Goal: Task Accomplishment & Management: Use online tool/utility

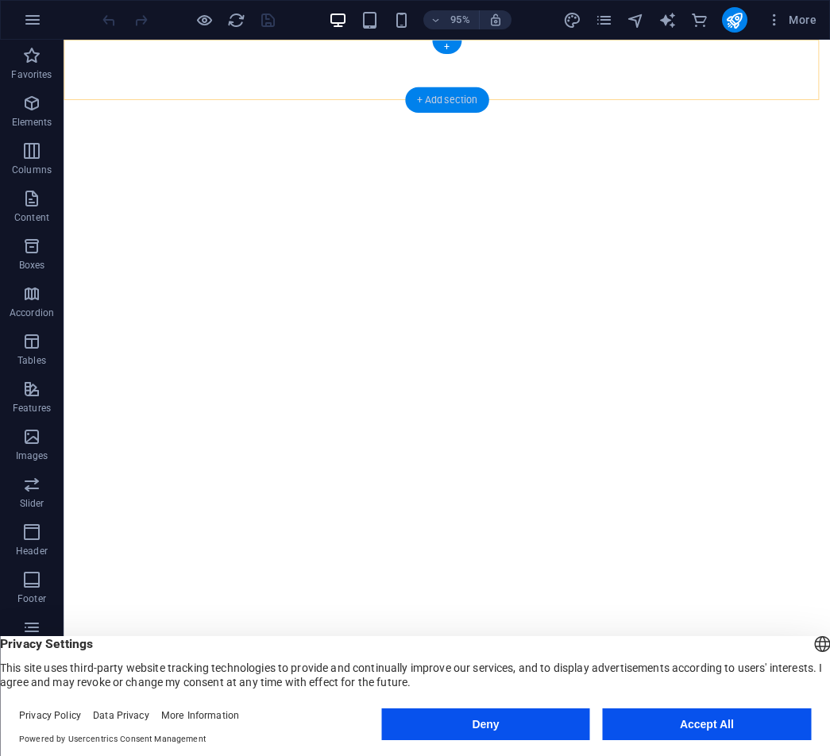
click at [431, 105] on div "+ Add section" at bounding box center [446, 99] width 83 height 25
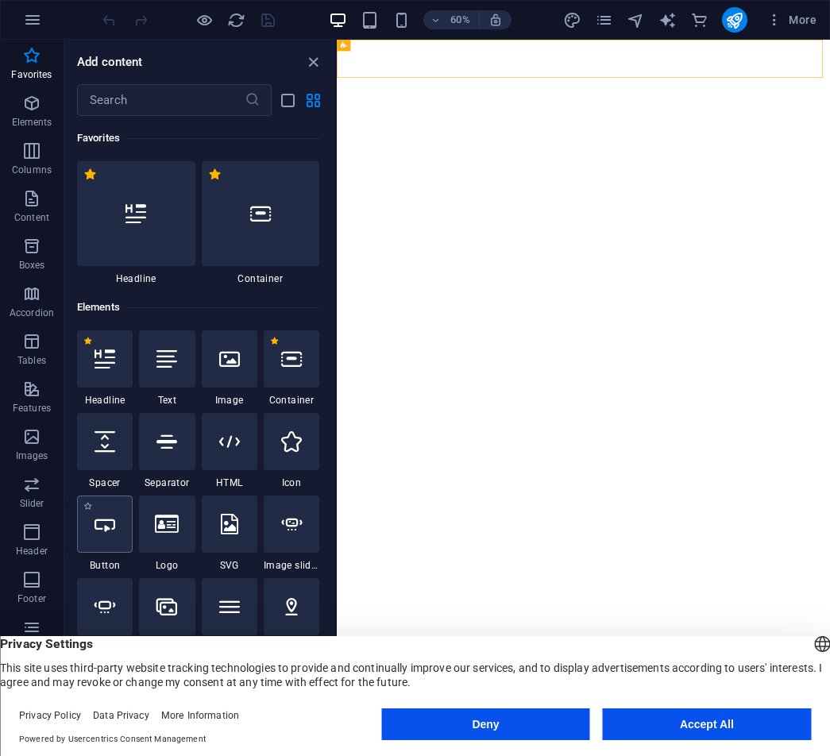
click at [100, 528] on icon at bounding box center [105, 524] width 21 height 21
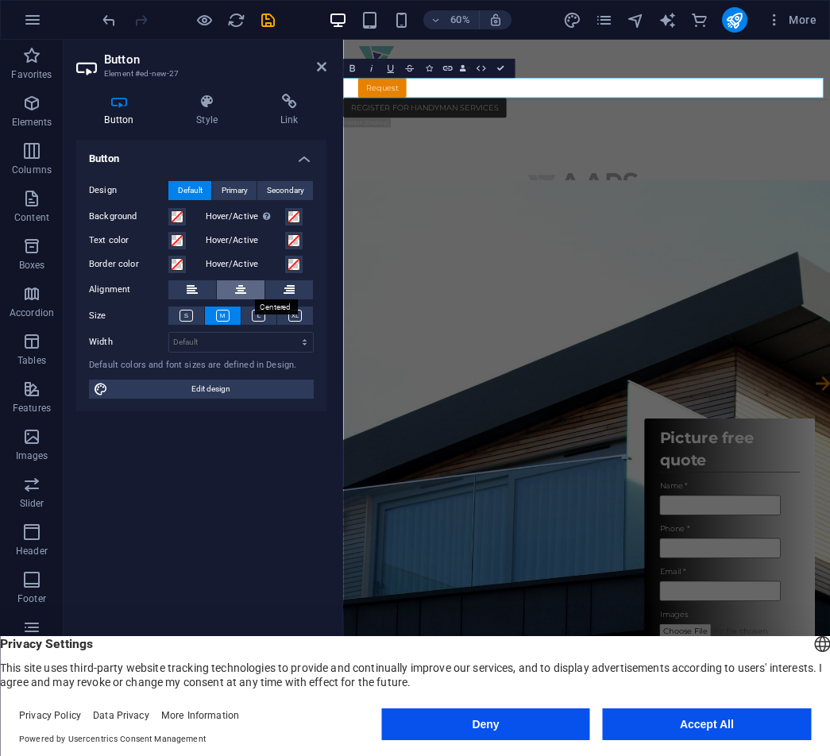
click at [249, 287] on button at bounding box center [241, 289] width 48 height 19
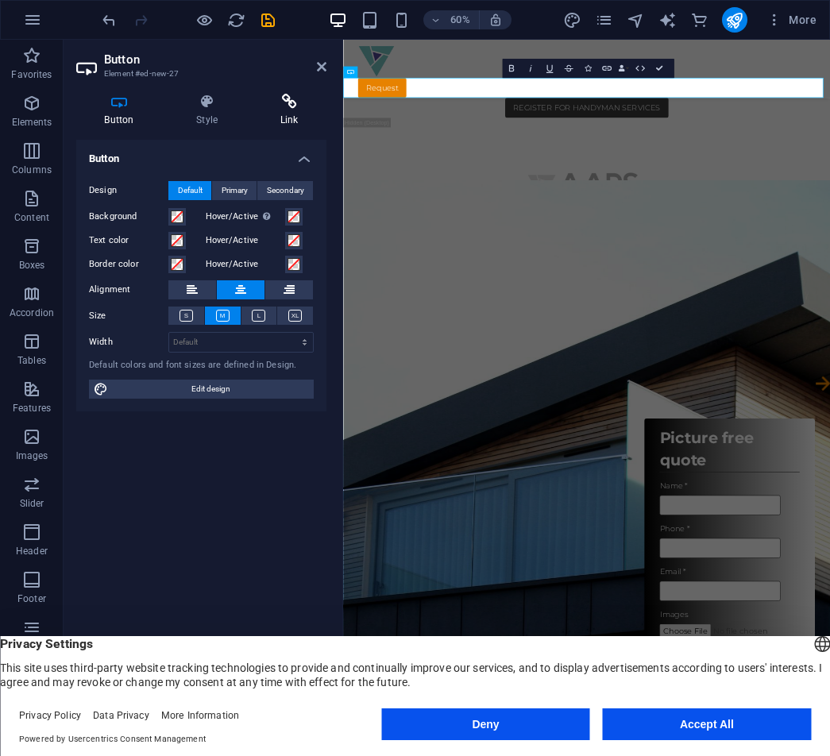
click at [282, 110] on h4 "Link" at bounding box center [289, 110] width 75 height 33
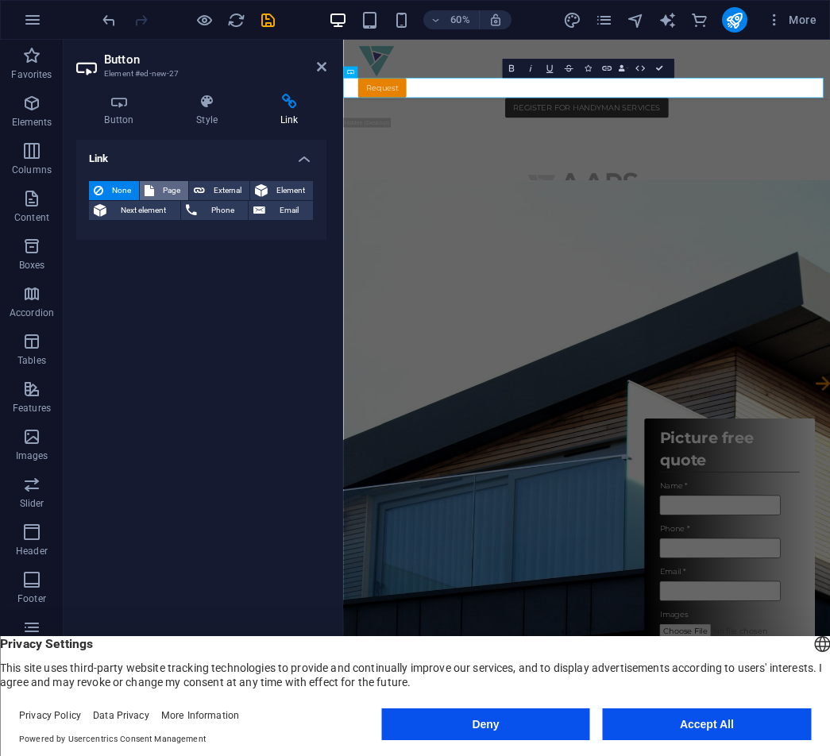
click at [153, 188] on icon at bounding box center [150, 190] width 10 height 19
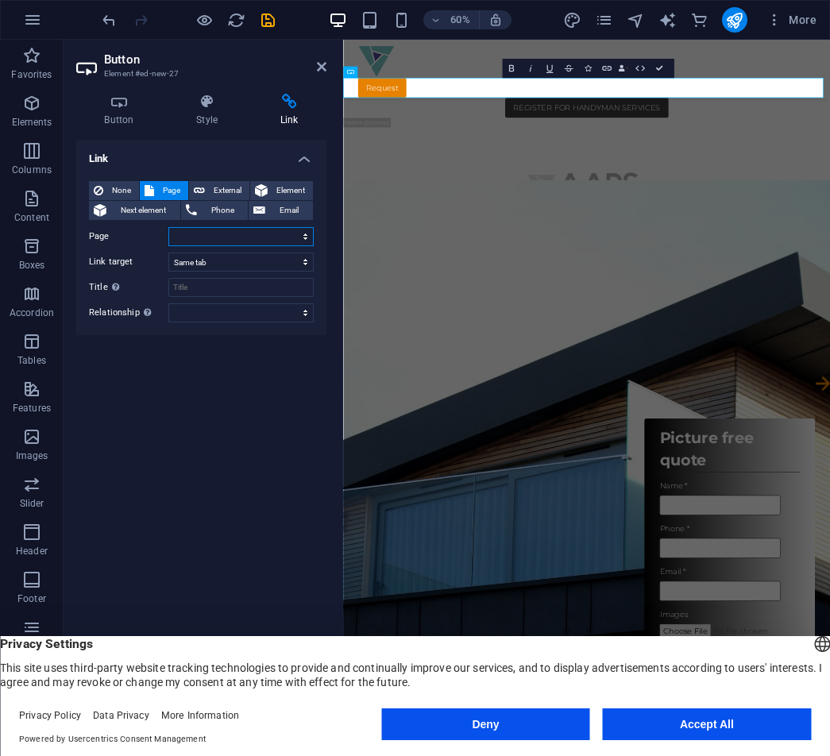
click at [181, 238] on select "Start Legal Notice Privacy Subpage subs" at bounding box center [240, 236] width 145 height 19
click at [233, 238] on select "Start Legal Notice Privacy Subpage subs" at bounding box center [240, 236] width 145 height 19
click at [226, 245] on select "Start Legal Notice Privacy Subpage subs" at bounding box center [240, 236] width 145 height 19
select select "3"
click at [168, 227] on select "Start Legal Notice Privacy Subpage subs" at bounding box center [240, 236] width 145 height 19
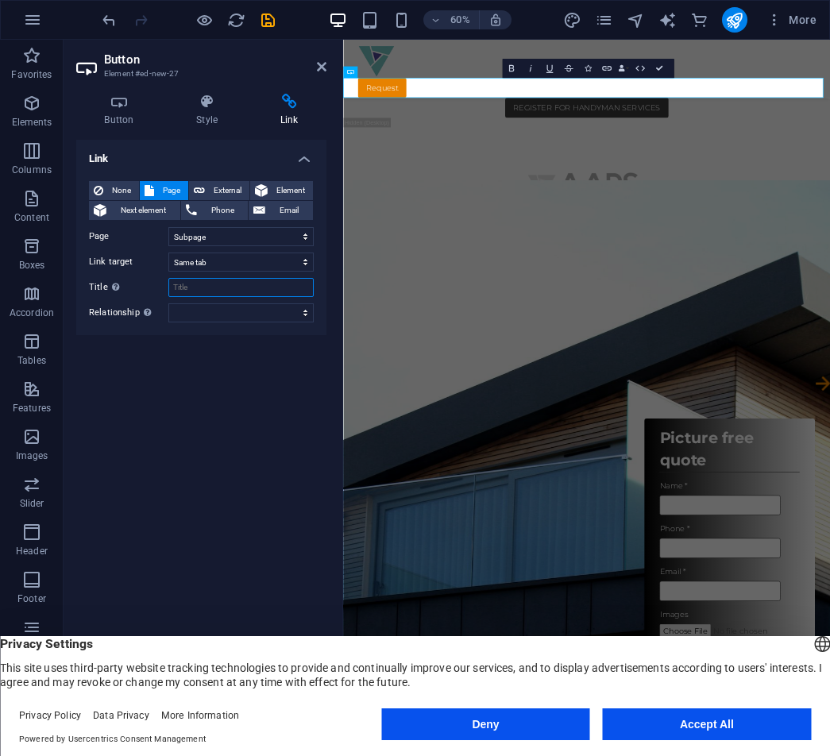
click at [196, 287] on input "Title Additional link description, should not be the same as the link text. The…" at bounding box center [240, 287] width 145 height 19
type input "register.html"
click at [242, 315] on select "alternate author bookmark external help license next nofollow noreferrer noopen…" at bounding box center [240, 312] width 145 height 19
click at [223, 123] on h4 "Style" at bounding box center [210, 110] width 84 height 33
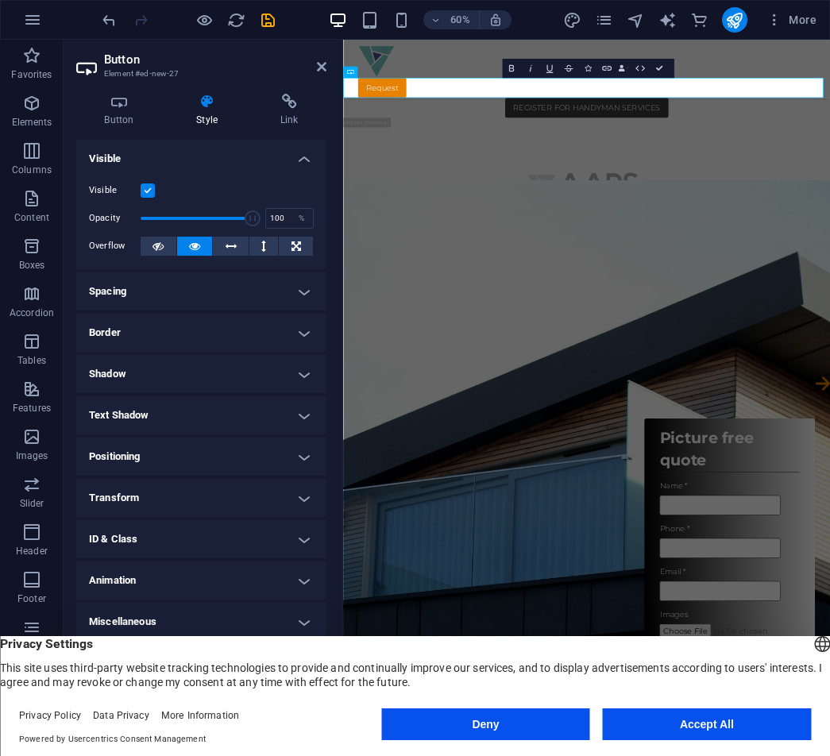
click at [220, 374] on h4 "Shadow" at bounding box center [201, 374] width 250 height 38
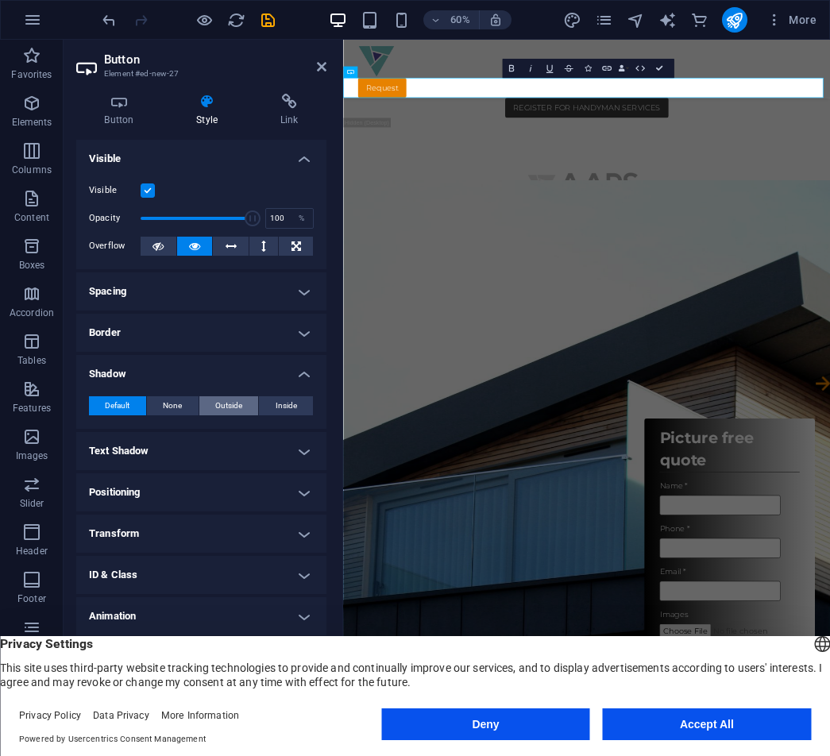
click at [218, 405] on span "Outside" at bounding box center [228, 405] width 27 height 19
type input "2"
type input "4"
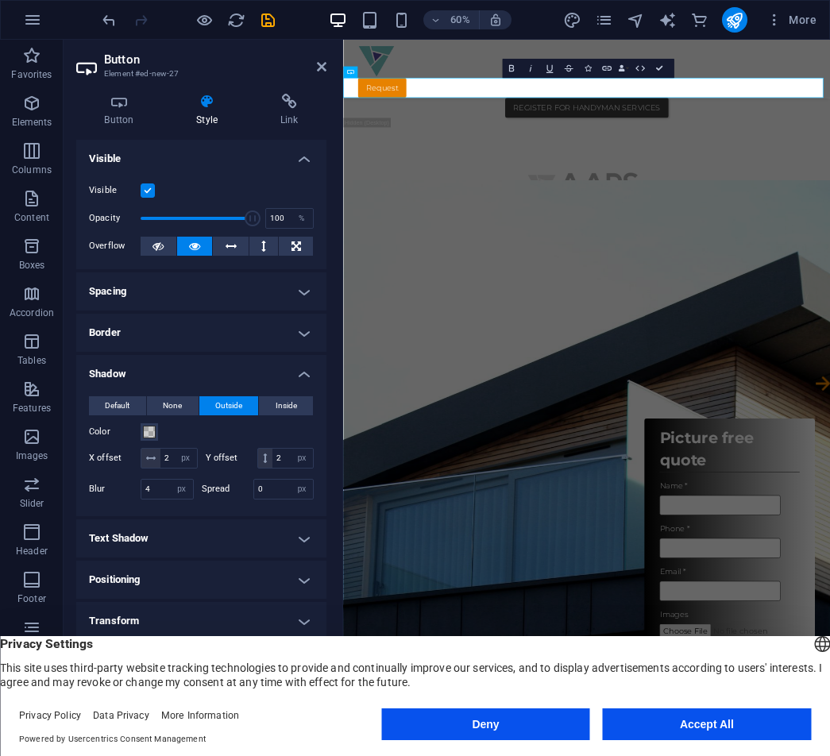
click at [170, 284] on h4 "Spacing" at bounding box center [201, 291] width 250 height 38
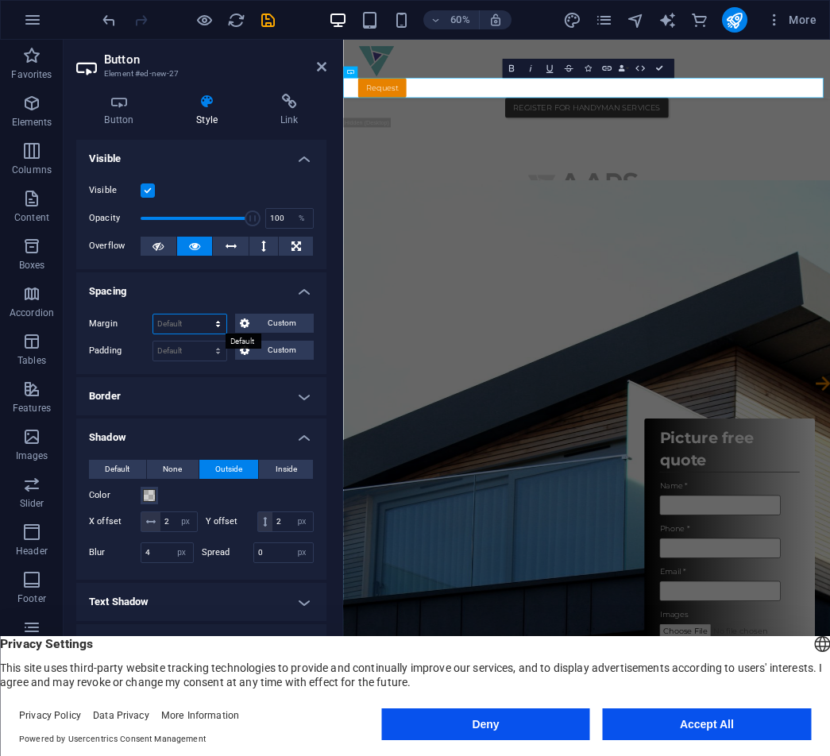
click at [189, 323] on select "Default auto px % rem vw vh Custom" at bounding box center [189, 324] width 73 height 19
click at [187, 289] on h4 "Spacing" at bounding box center [201, 286] width 250 height 29
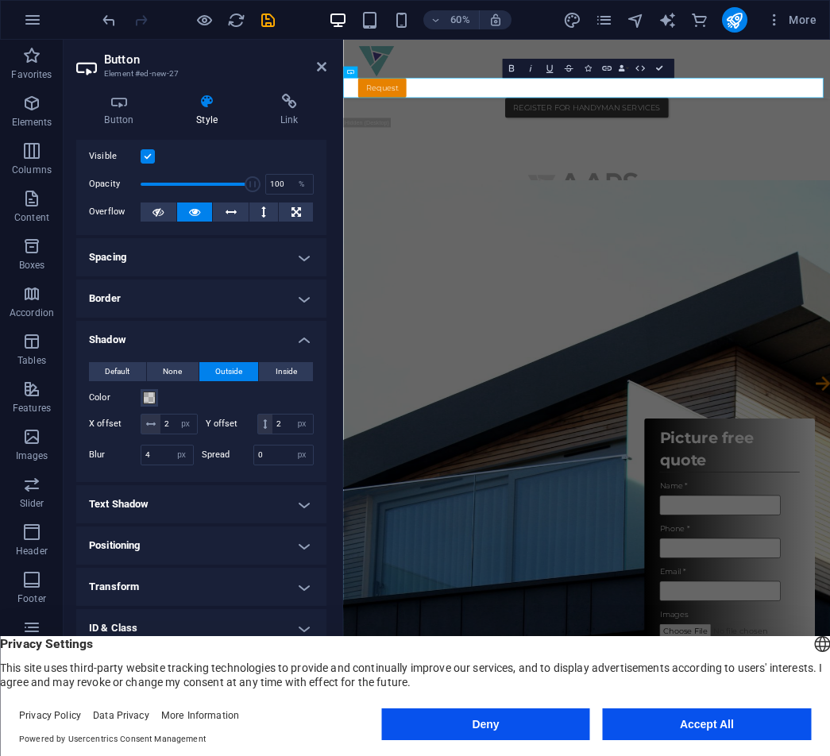
scroll to position [67, 0]
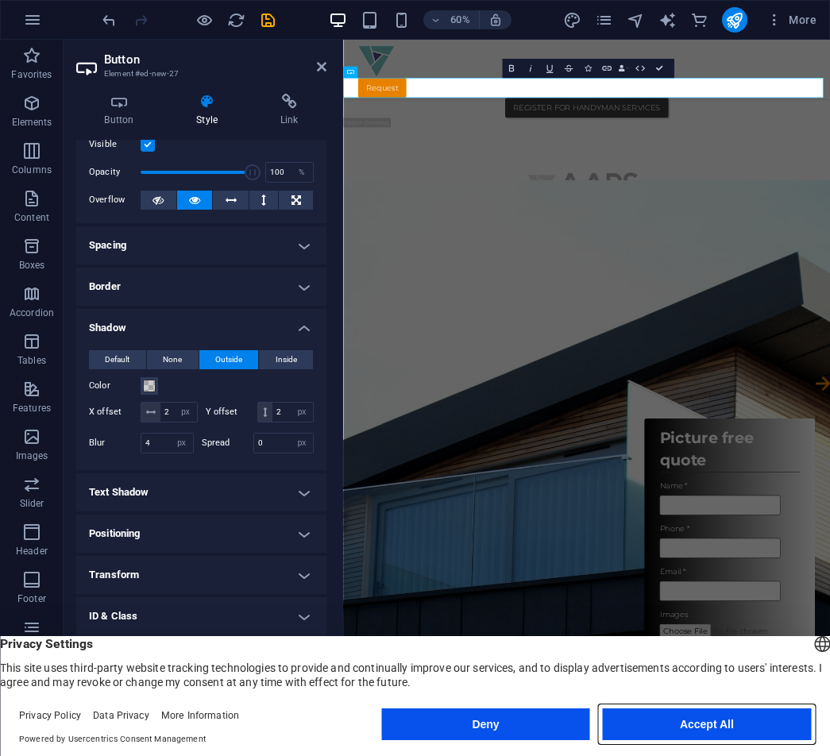
click at [674, 733] on button "Accept All" at bounding box center [707, 725] width 208 height 32
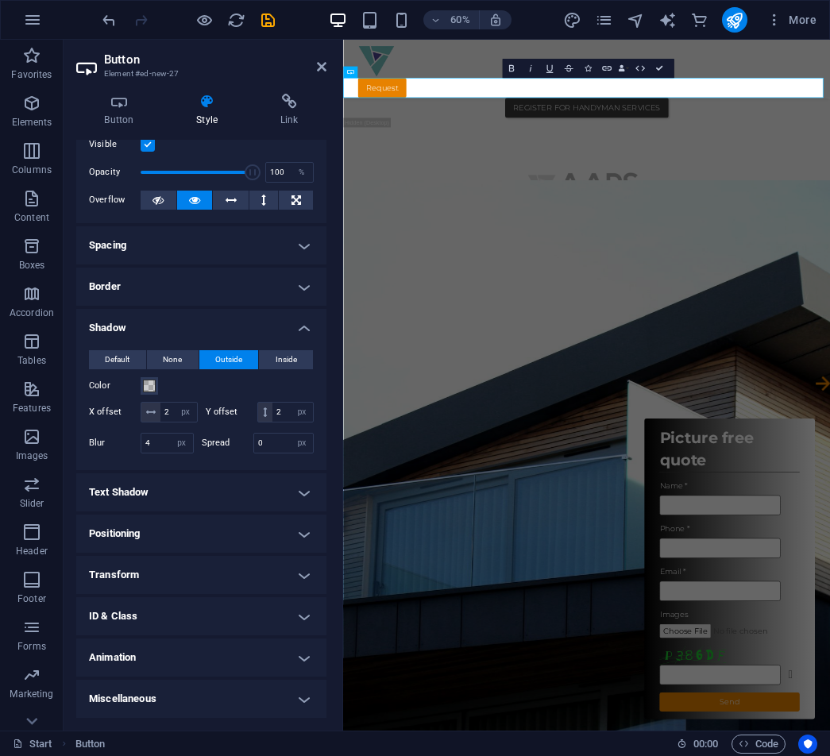
click at [117, 709] on h4 "Miscellaneous" at bounding box center [201, 699] width 250 height 38
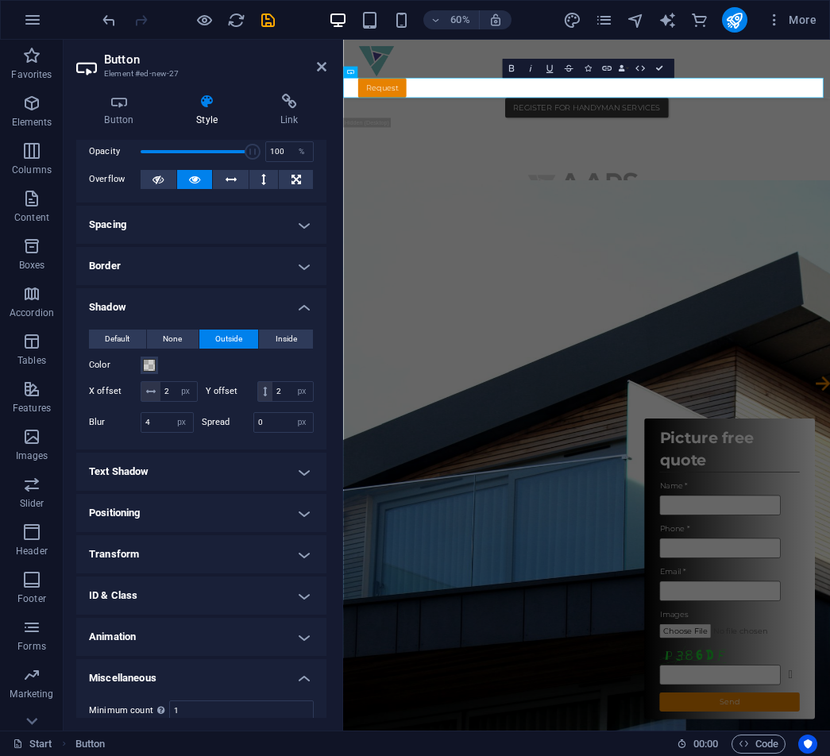
click at [118, 688] on h4 "Miscellaneous" at bounding box center [201, 673] width 250 height 29
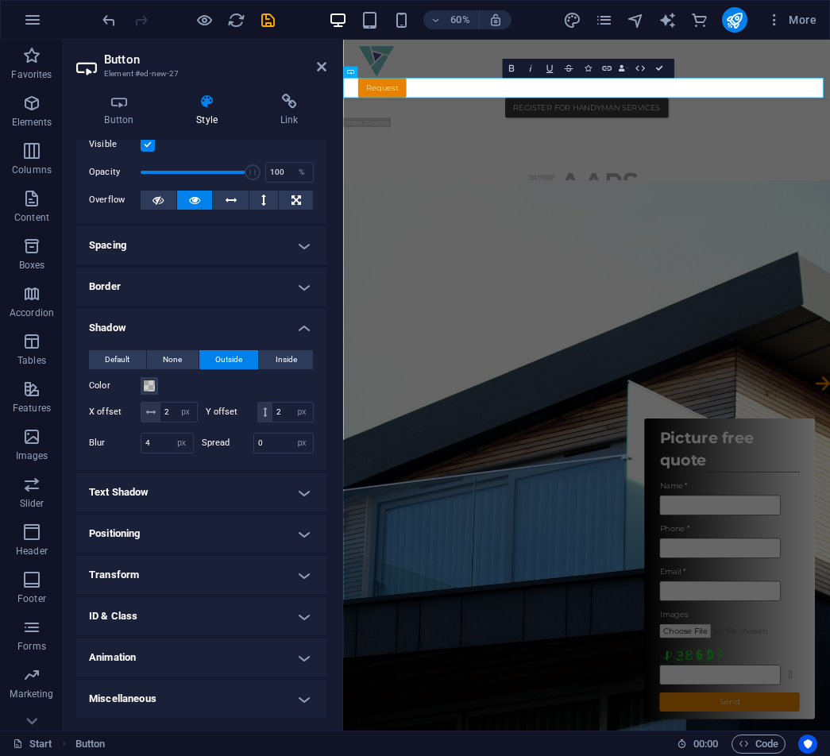
click at [123, 657] on h4 "Animation" at bounding box center [201, 658] width 250 height 38
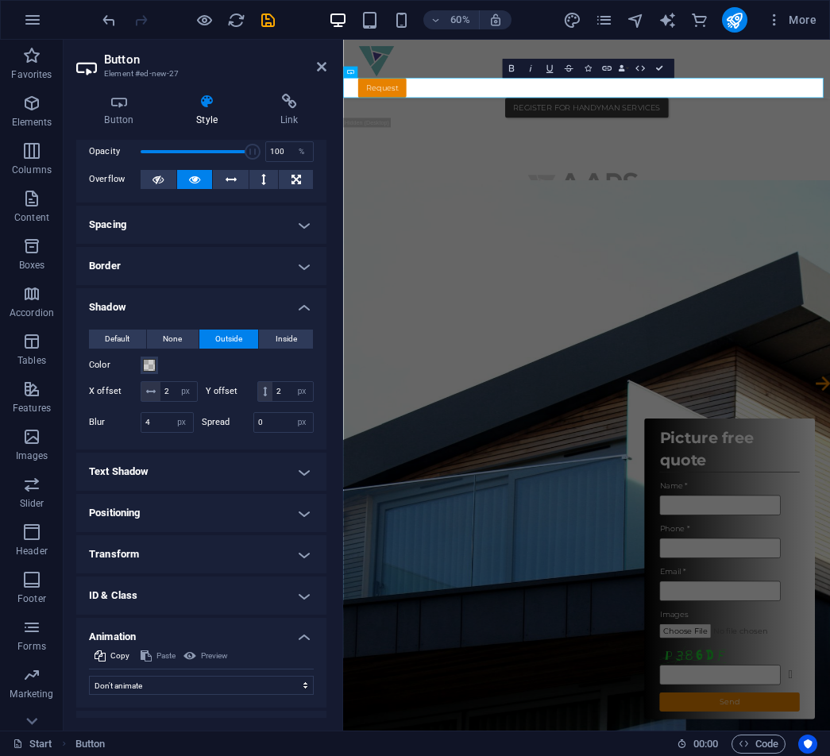
click at [141, 647] on h4 "Animation" at bounding box center [201, 632] width 250 height 29
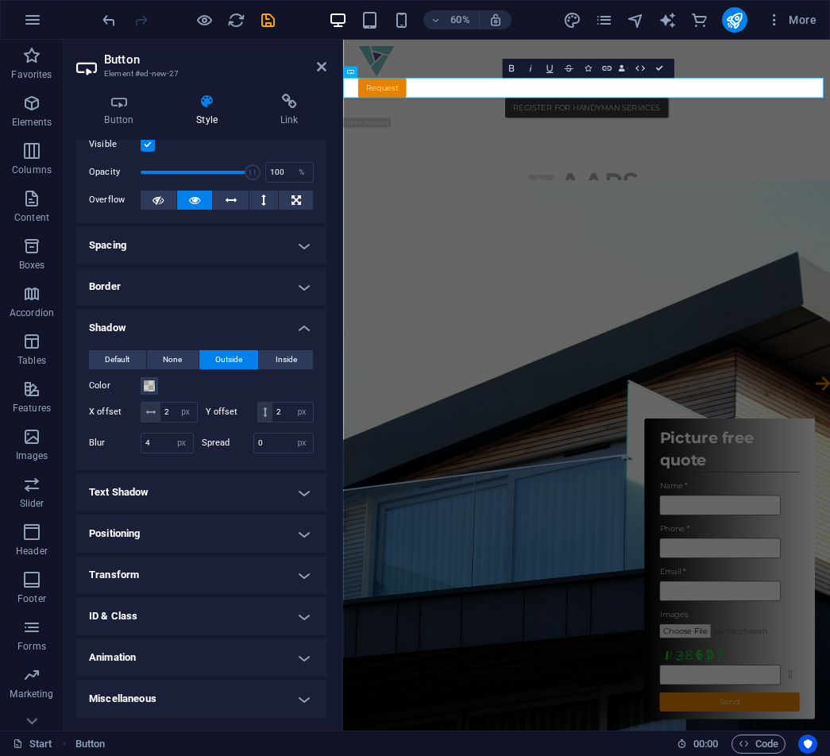
click at [152, 619] on h4 "ID & Class" at bounding box center [201, 616] width 250 height 38
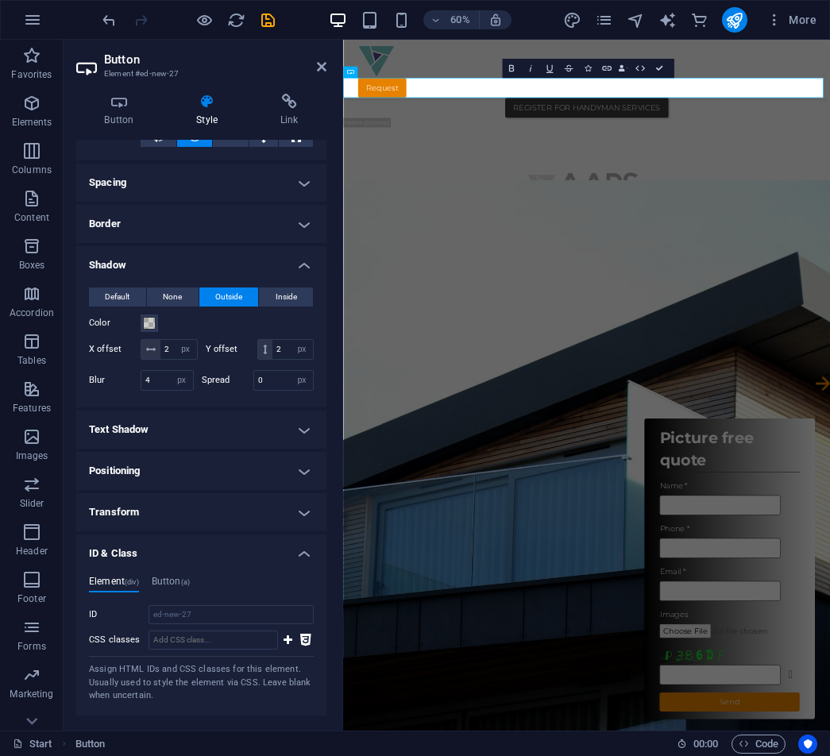
scroll to position [146, 0]
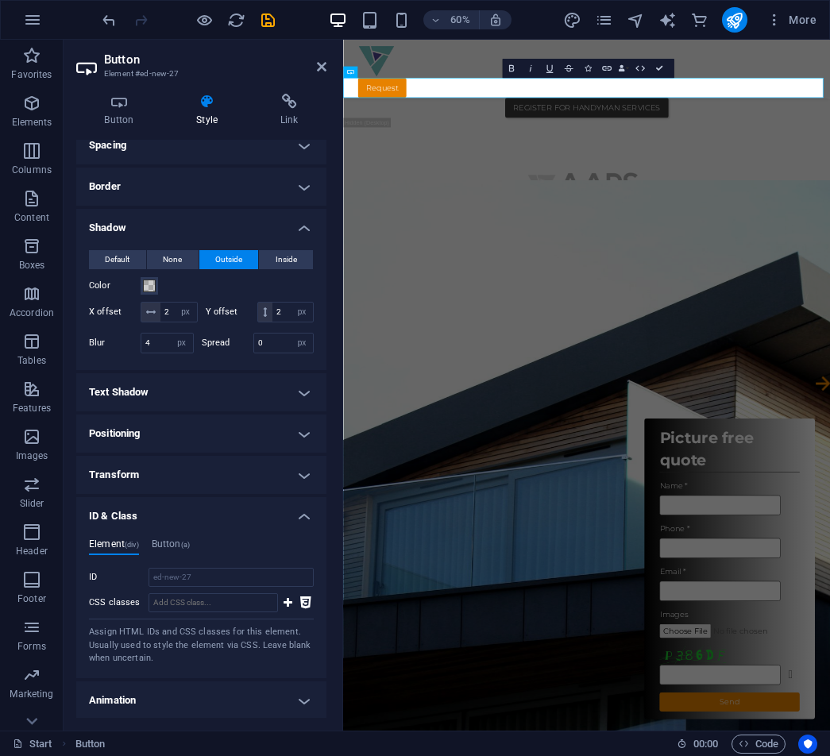
click at [150, 453] on h4 "Positioning" at bounding box center [201, 434] width 250 height 38
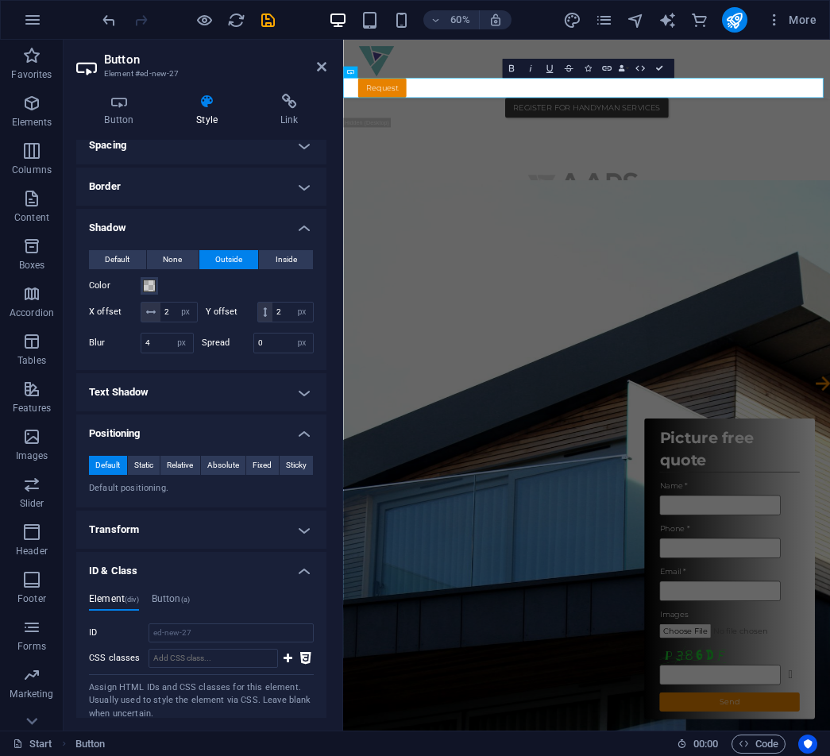
click at [130, 408] on h4 "Text Shadow" at bounding box center [201, 392] width 250 height 38
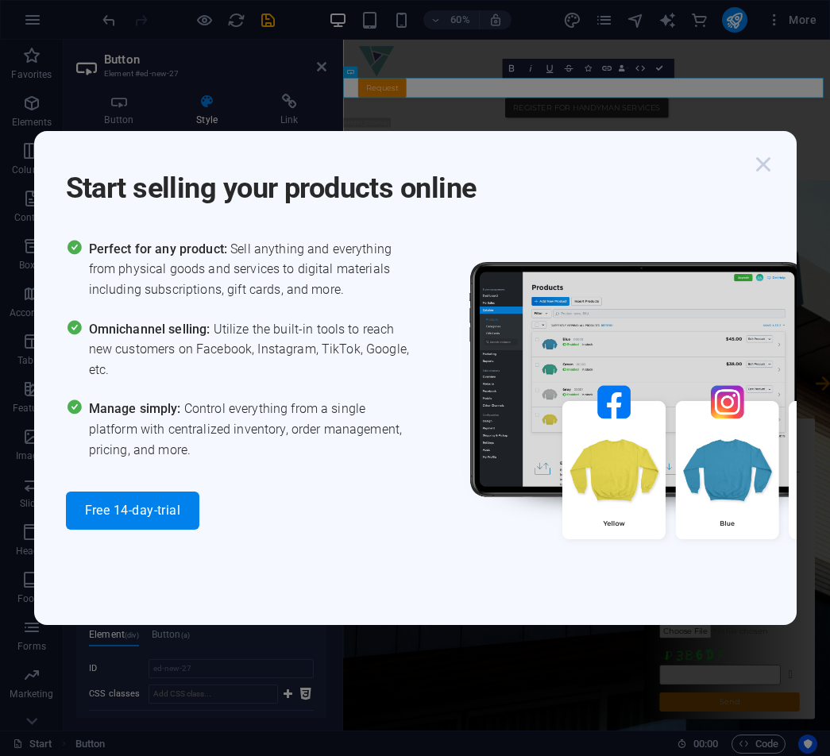
click at [765, 163] on icon "button" at bounding box center [763, 164] width 29 height 29
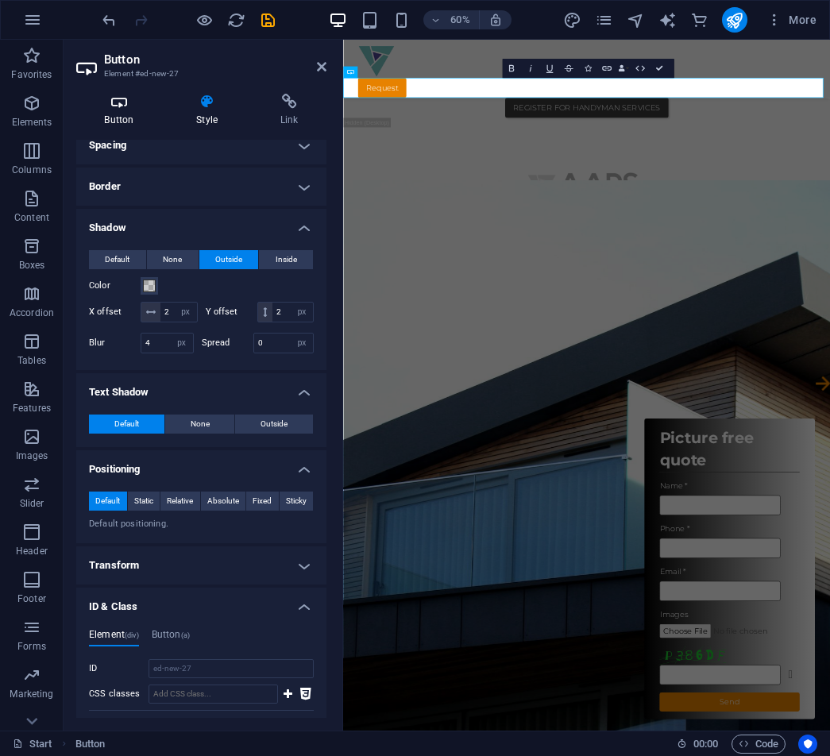
click at [118, 113] on h4 "Button" at bounding box center [122, 110] width 92 height 33
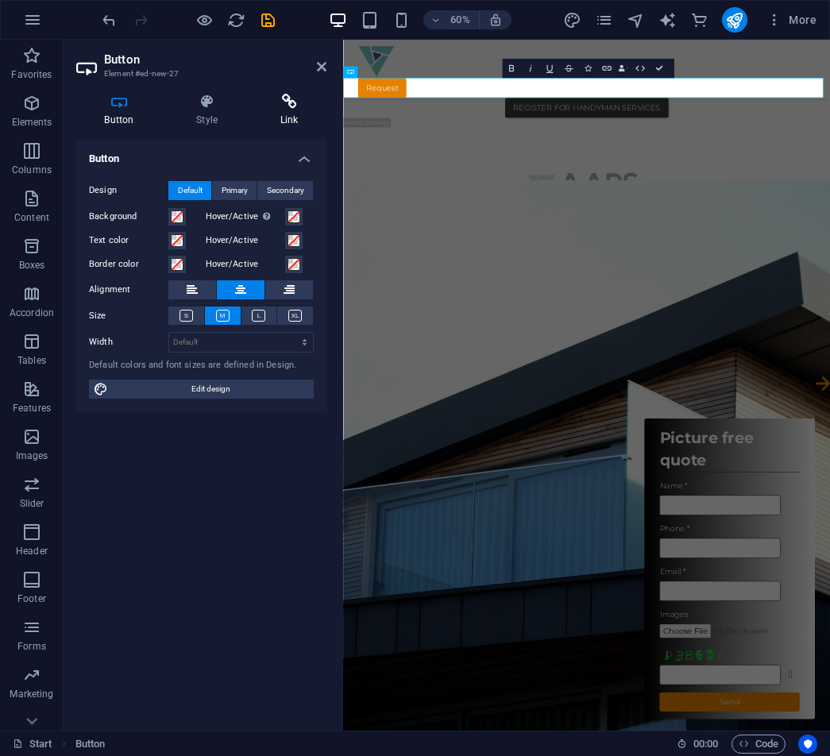
click at [294, 109] on icon at bounding box center [289, 102] width 75 height 16
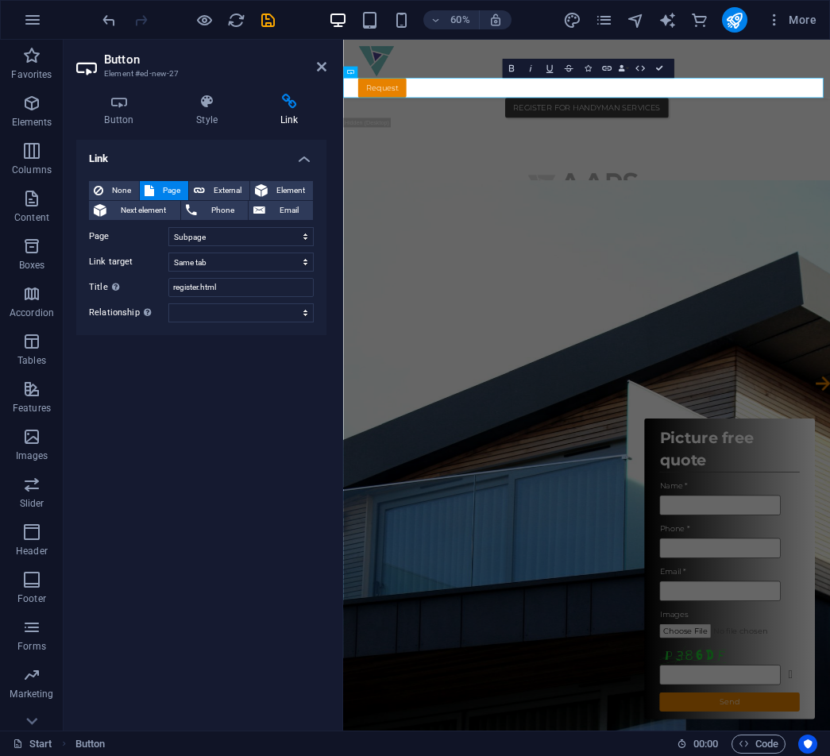
click at [115, 258] on label "Link target" at bounding box center [128, 262] width 79 height 19
click at [168, 258] on select "New tab Same tab Overlay" at bounding box center [240, 262] width 145 height 19
click at [204, 262] on select "New tab Same tab Overlay" at bounding box center [240, 262] width 145 height 19
click at [168, 253] on select "New tab Same tab Overlay" at bounding box center [240, 262] width 145 height 19
click at [203, 110] on h4 "Style" at bounding box center [210, 110] width 84 height 33
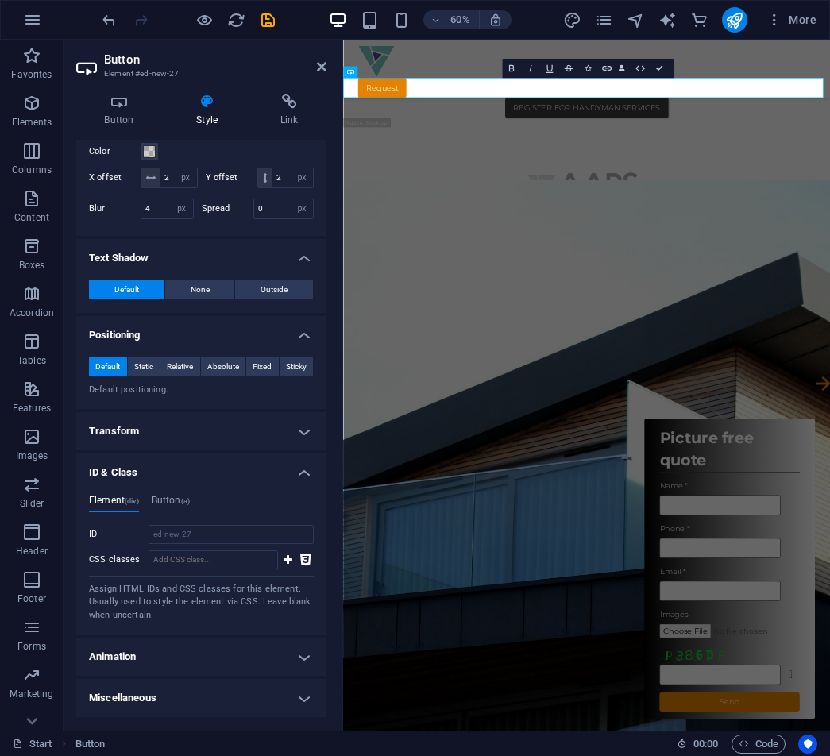
scroll to position [300, 0]
click at [264, 532] on input "ed-new-27" at bounding box center [231, 534] width 165 height 19
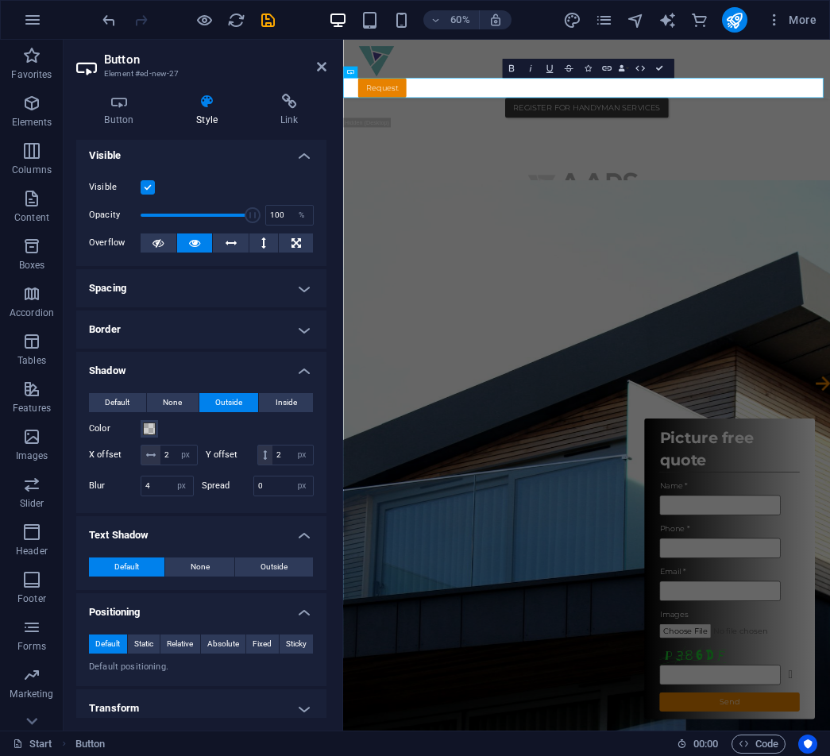
scroll to position [0, 0]
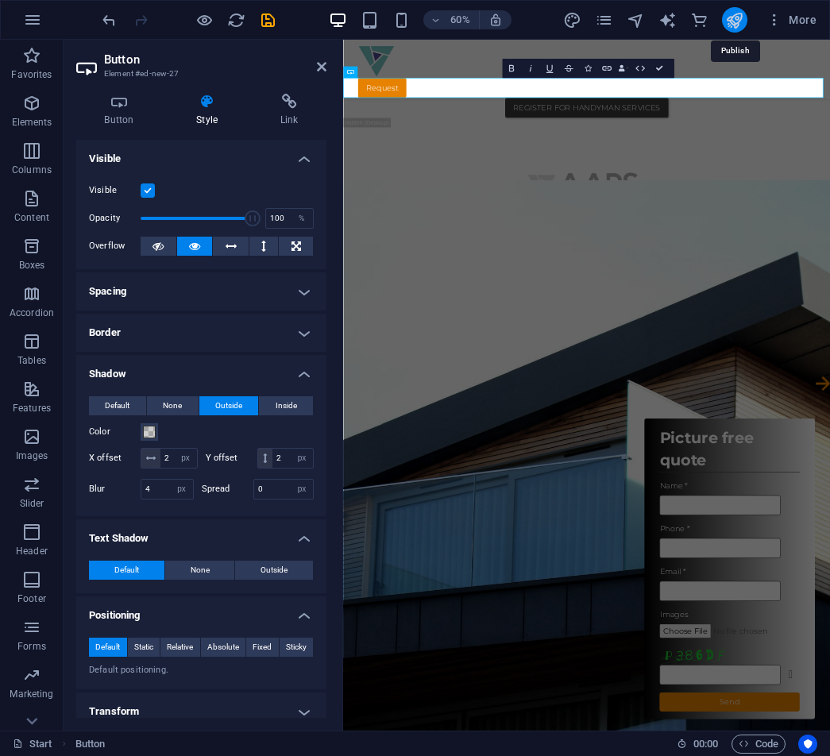
click at [730, 15] on icon "publish" at bounding box center [734, 20] width 18 height 18
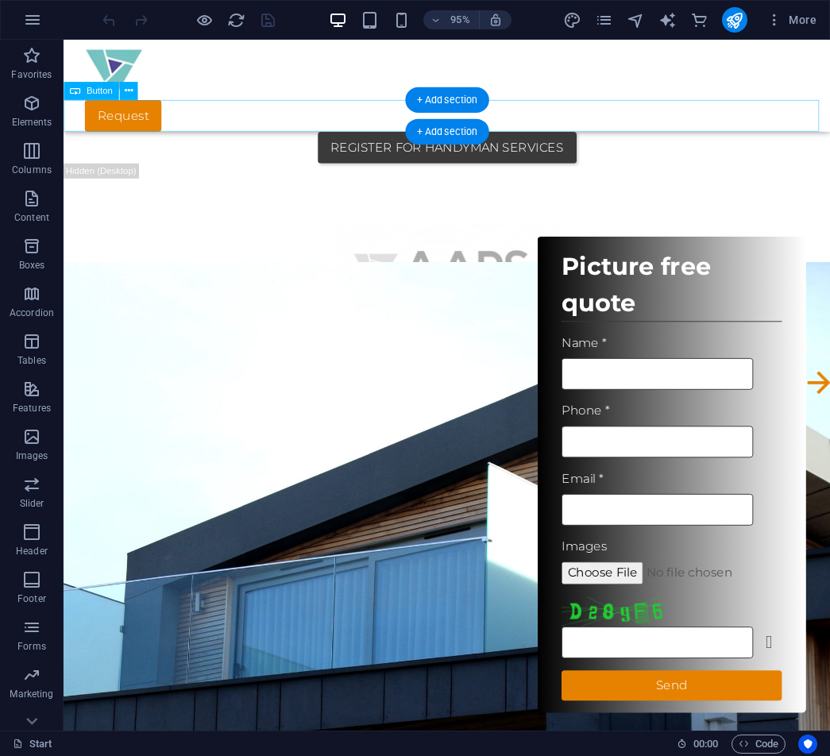
click at [396, 137] on div "REGISTER FOR HANDYMAN SERVICES" at bounding box center [467, 153] width 807 height 33
click at [551, 137] on div "REGISTER FOR HANDYMAN SERVICES" at bounding box center [467, 153] width 807 height 33
click at [558, 137] on div "REGISTER FOR HANDYMAN SERVICES" at bounding box center [467, 153] width 807 height 33
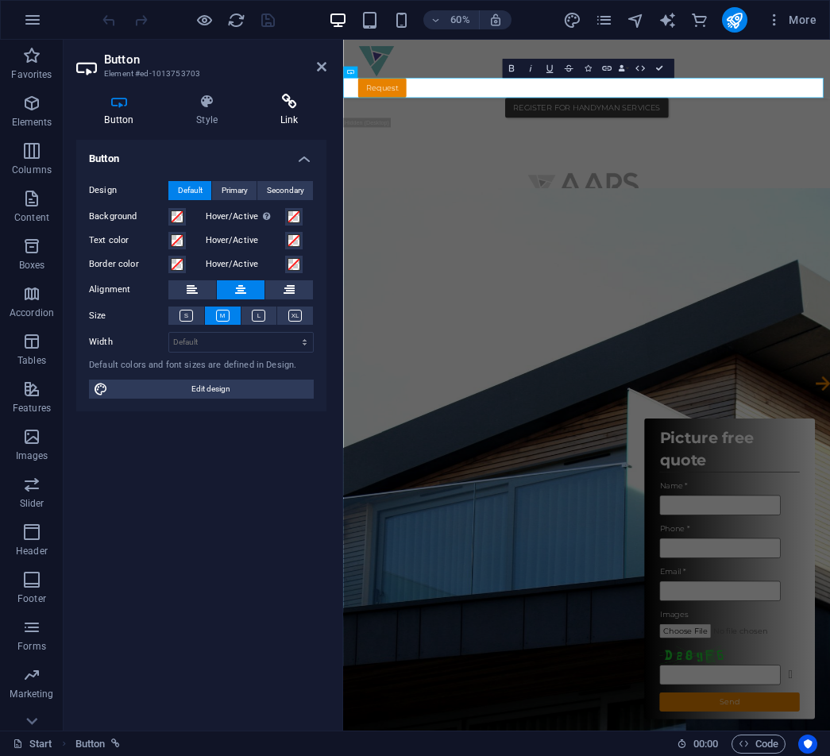
click at [280, 105] on icon at bounding box center [289, 102] width 75 height 16
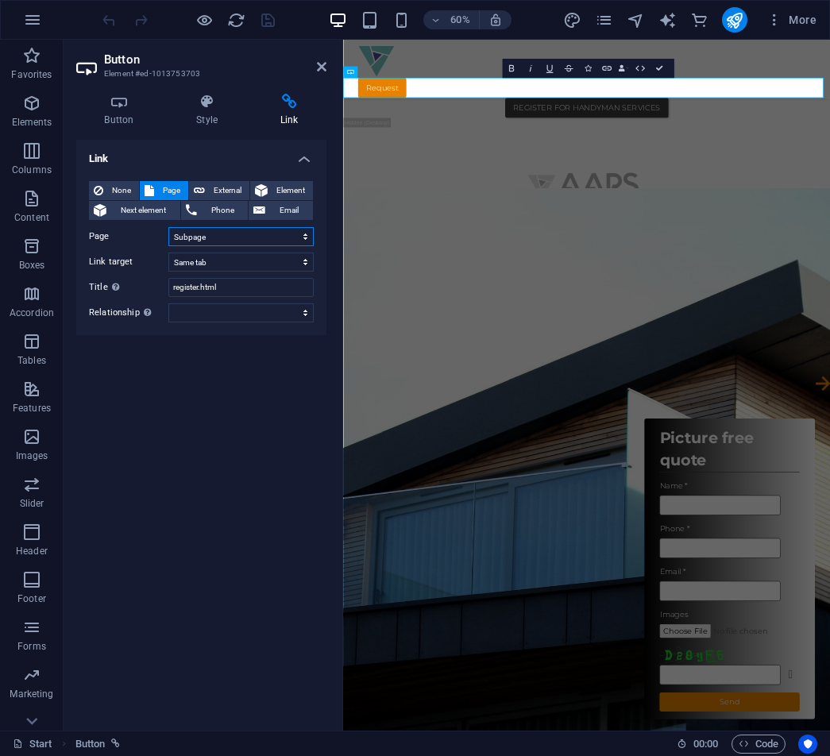
click at [218, 241] on select "Start Legal Notice Privacy Subpage subs" at bounding box center [240, 236] width 145 height 19
click at [219, 268] on select "New tab Same tab Overlay" at bounding box center [240, 262] width 145 height 19
click at [219, 261] on select "New tab Same tab Overlay" at bounding box center [240, 262] width 145 height 19
drag, startPoint x: 224, startPoint y: 284, endPoint x: 155, endPoint y: 291, distance: 69.5
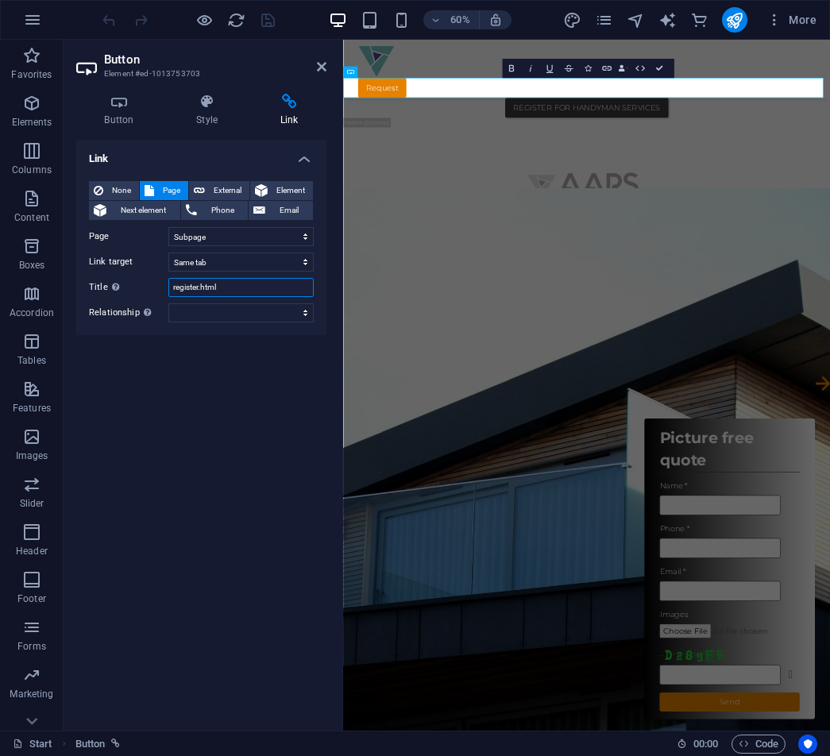
click at [155, 291] on div "Title Additional link description, should not be the same as the link text. The…" at bounding box center [201, 287] width 225 height 19
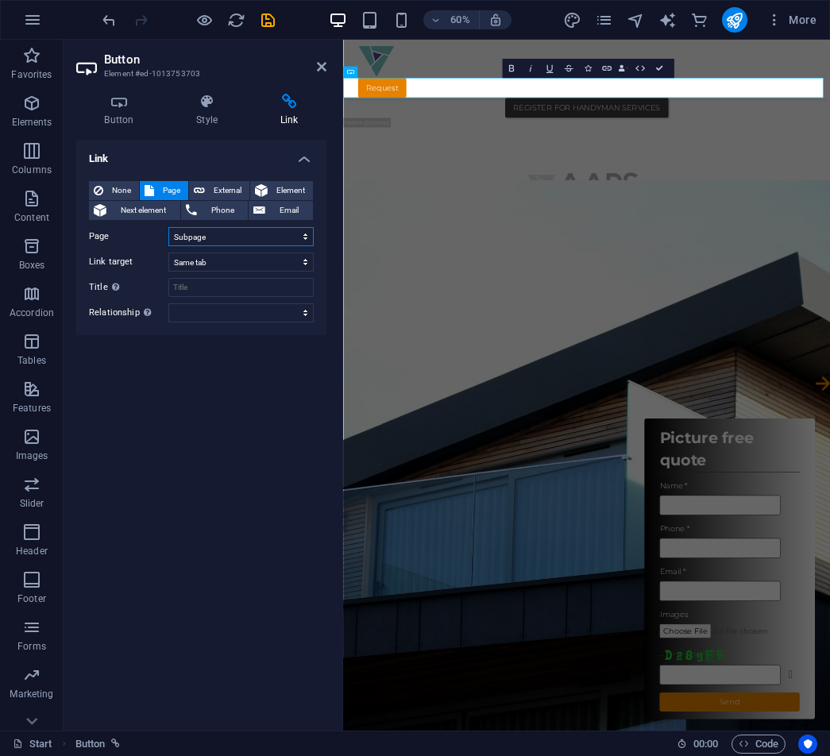
click at [219, 242] on select "Start Legal Notice Privacy Subpage subs" at bounding box center [240, 236] width 145 height 19
select select "0"
click at [168, 227] on select "Start Legal Notice Privacy Subpage subs" at bounding box center [240, 236] width 145 height 19
click at [207, 260] on select "New tab Same tab Overlay" at bounding box center [240, 262] width 145 height 19
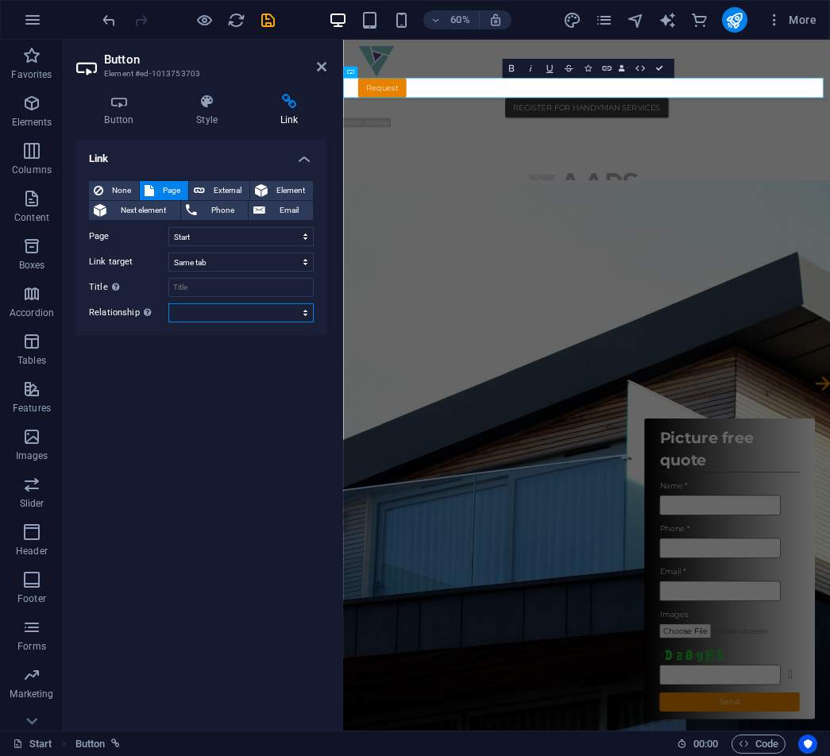
click at [171, 321] on select "alternate author bookmark external help license next nofollow noreferrer noopen…" at bounding box center [240, 312] width 145 height 19
click at [125, 500] on div "Link None Page External Element Next element Phone Email Page Start Legal Notic…" at bounding box center [201, 429] width 250 height 578
click at [230, 321] on select "alternate author bookmark external help license next nofollow noreferrer noopen…" at bounding box center [240, 312] width 145 height 19
click at [234, 320] on select "alternate author bookmark external help license next nofollow noreferrer noopen…" at bounding box center [240, 312] width 145 height 19
click at [247, 242] on select "Start Legal Notice Privacy Subpage subs" at bounding box center [240, 236] width 145 height 19
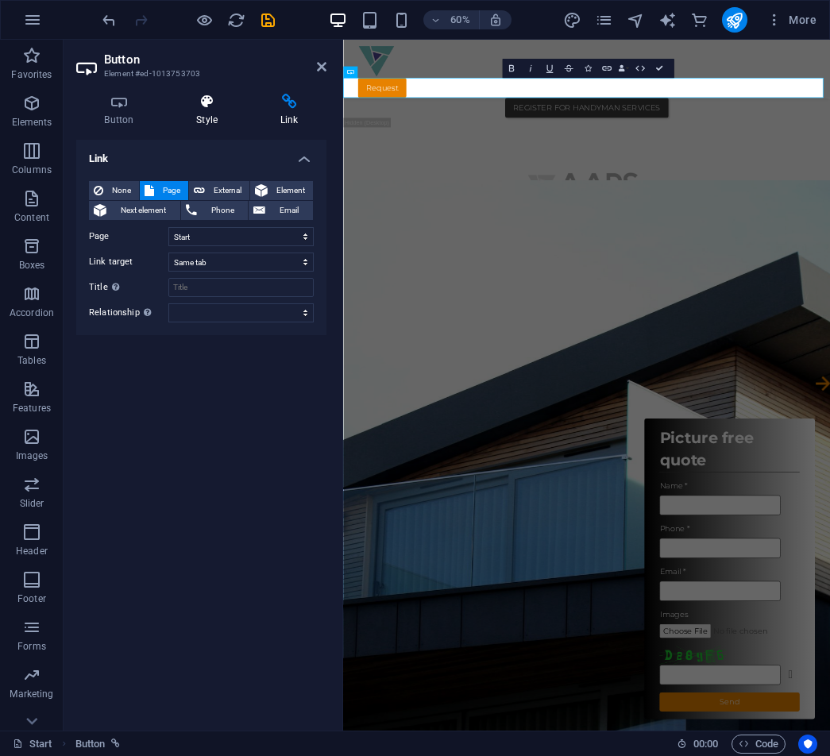
click at [218, 110] on h4 "Style" at bounding box center [210, 110] width 84 height 33
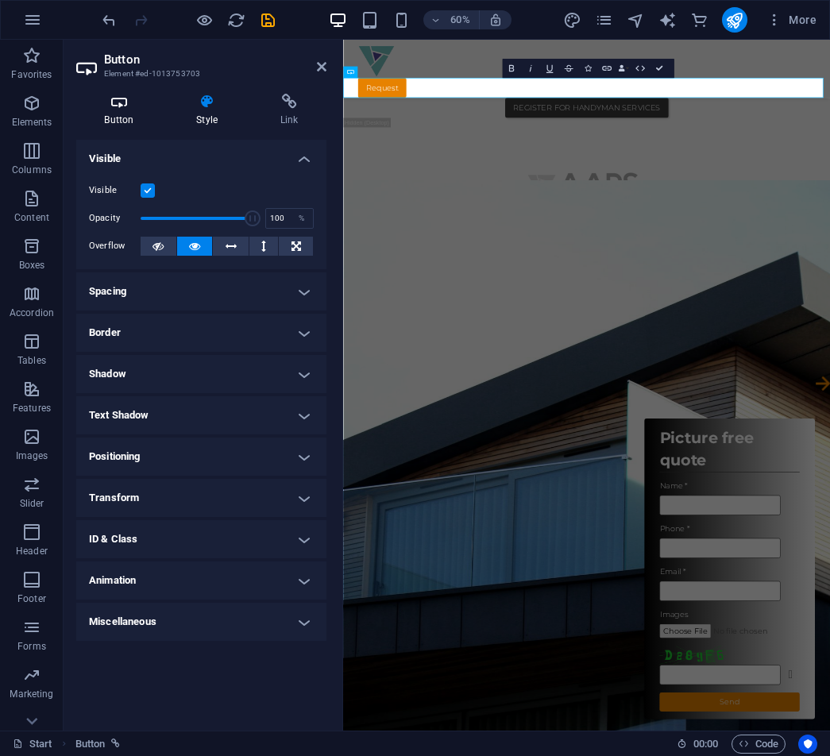
click at [114, 104] on icon at bounding box center [119, 102] width 86 height 16
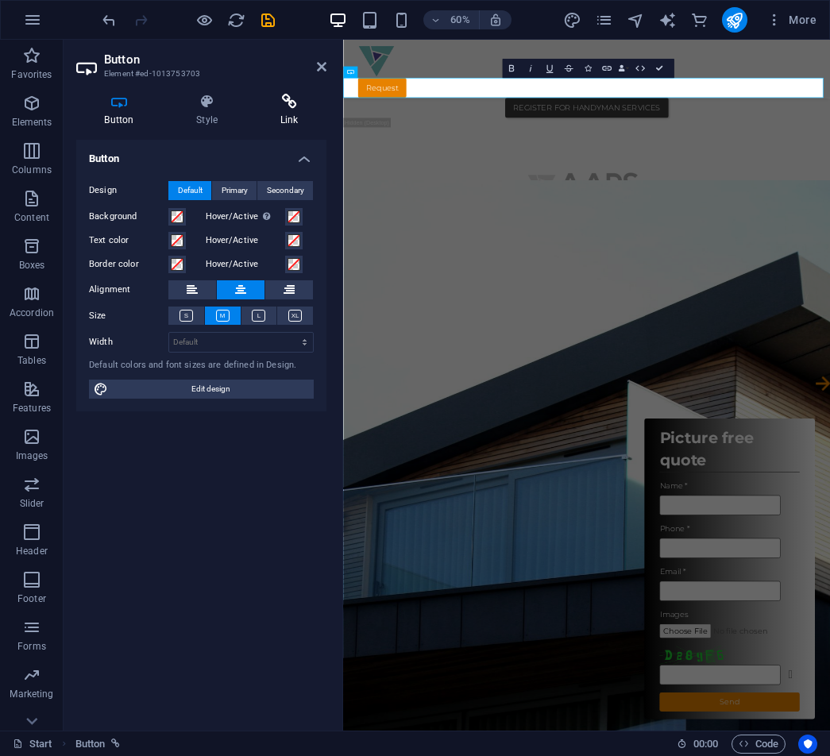
click at [276, 111] on h4 "Link" at bounding box center [289, 110] width 75 height 33
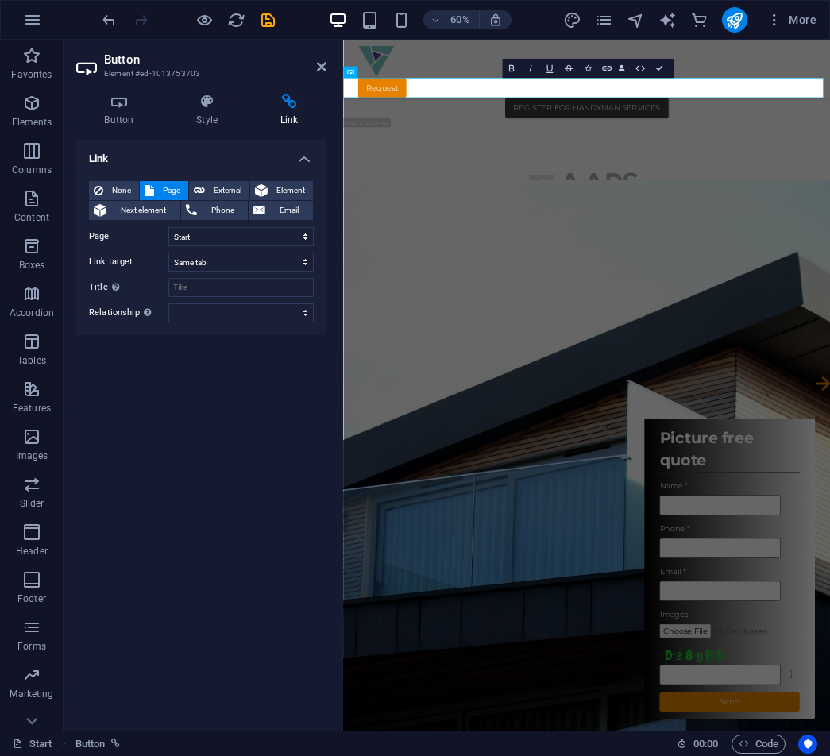
click at [315, 160] on h4 "Link" at bounding box center [201, 154] width 250 height 29
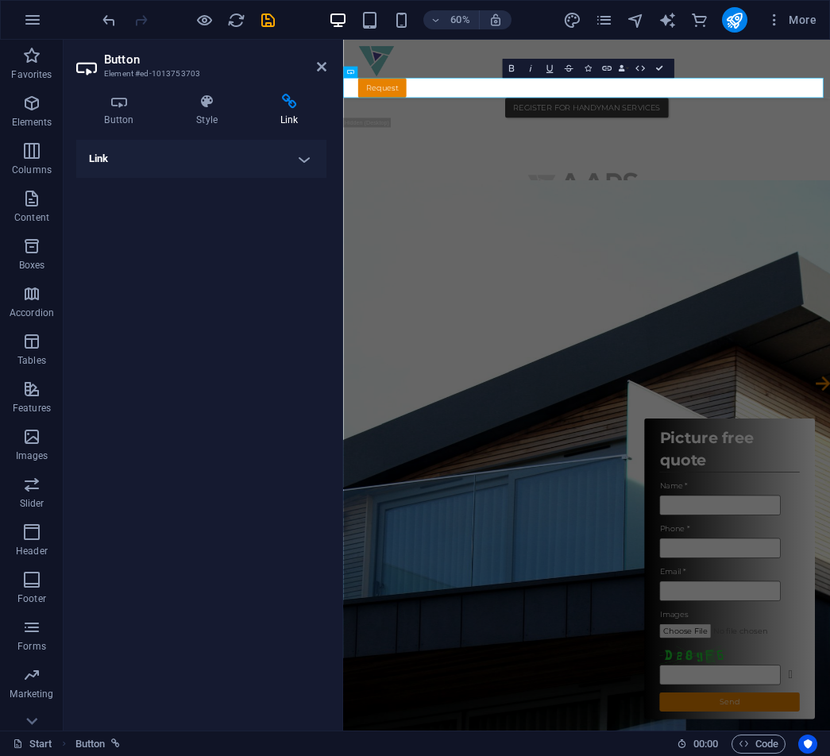
click at [315, 160] on h4 "Link" at bounding box center [201, 159] width 250 height 38
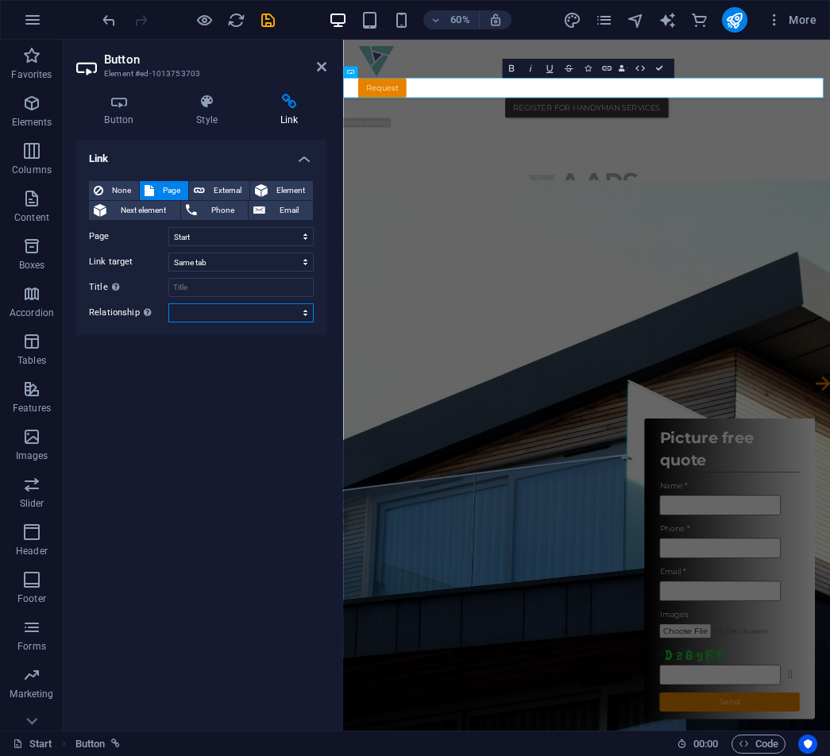
click at [251, 316] on select "alternate author bookmark external help license next nofollow noreferrer noopen…" at bounding box center [240, 312] width 145 height 19
click at [143, 396] on div "Link None Page External Element Next element Phone Email Page Start Legal Notic…" at bounding box center [201, 429] width 250 height 578
click at [108, 188] on span "None" at bounding box center [121, 190] width 26 height 19
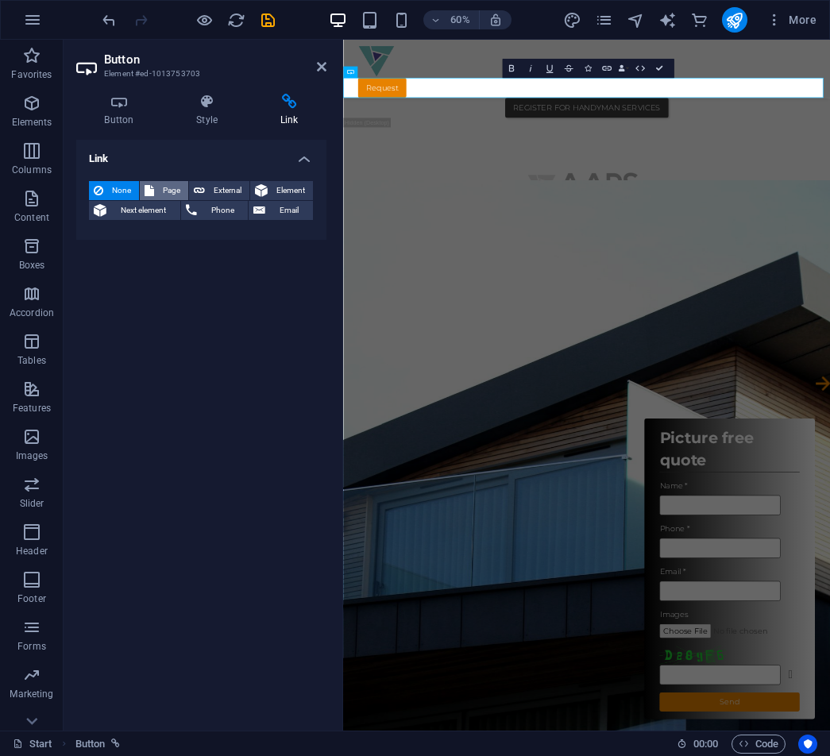
click at [158, 186] on button "Page" at bounding box center [164, 190] width 48 height 19
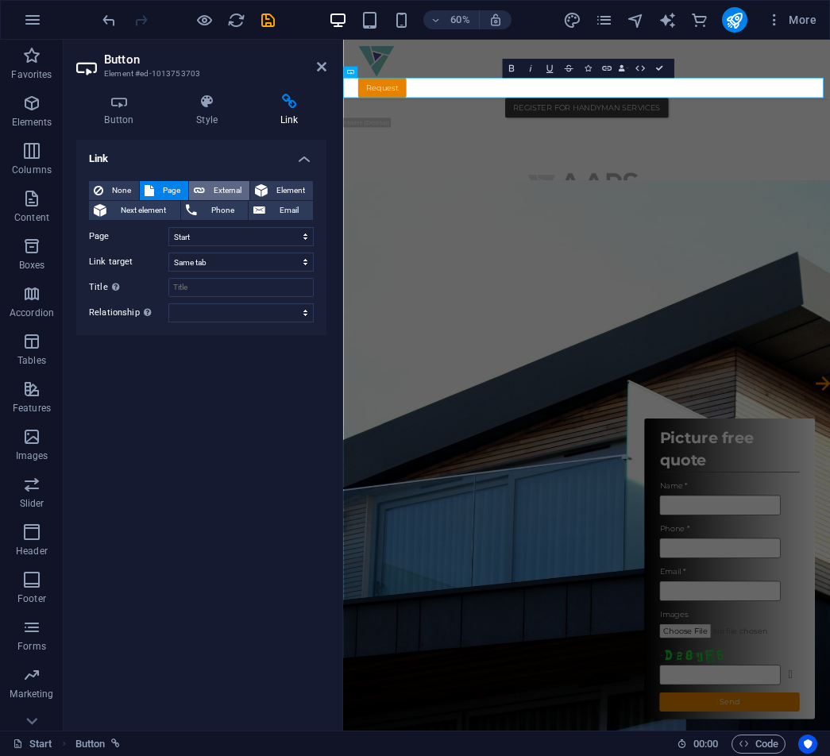
click at [214, 190] on span "External" at bounding box center [227, 190] width 35 height 19
select select "blank"
click at [195, 260] on select "New tab Same tab Overlay" at bounding box center [240, 262] width 145 height 19
select select
click at [168, 253] on select "New tab Same tab Overlay" at bounding box center [240, 262] width 145 height 19
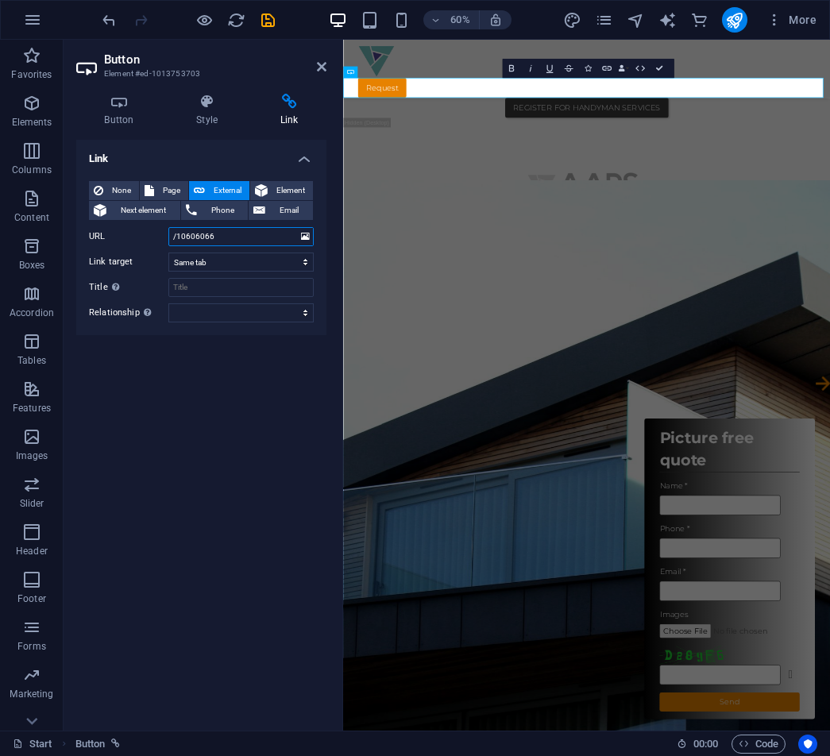
click at [177, 242] on input "/10606066" at bounding box center [240, 236] width 145 height 19
type input "/register.html"
click at [725, 20] on button "publish" at bounding box center [734, 19] width 25 height 25
